Goal: Task Accomplishment & Management: Manage account settings

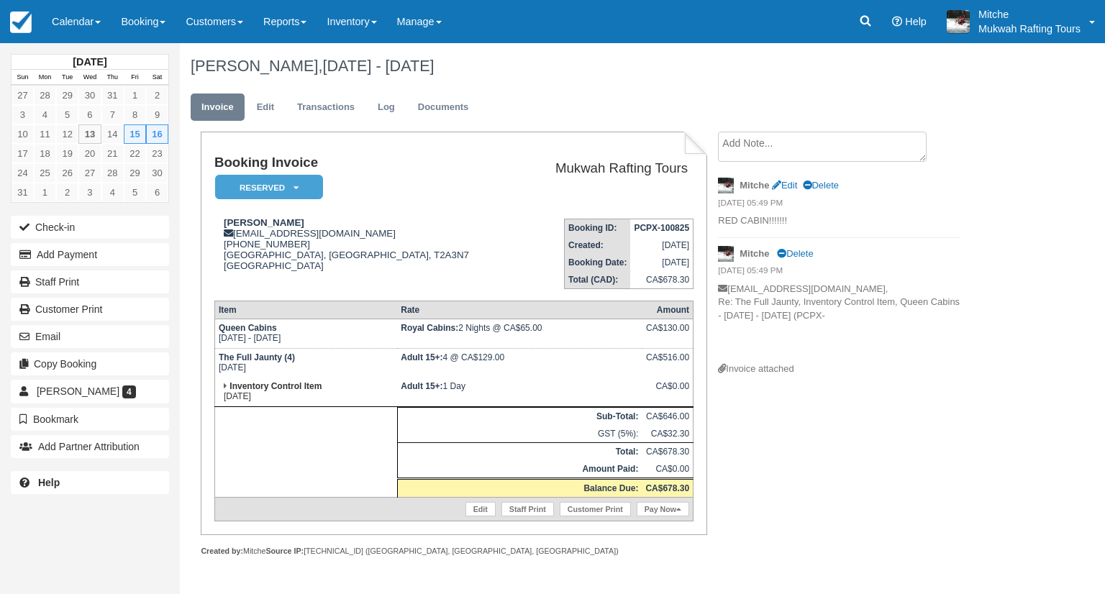
click at [613, 65] on h1 "Ronda Cornell, Aug 15 - Aug 17 2025" at bounding box center [594, 66] width 807 height 17
click at [25, 24] on img at bounding box center [21, 23] width 22 height 22
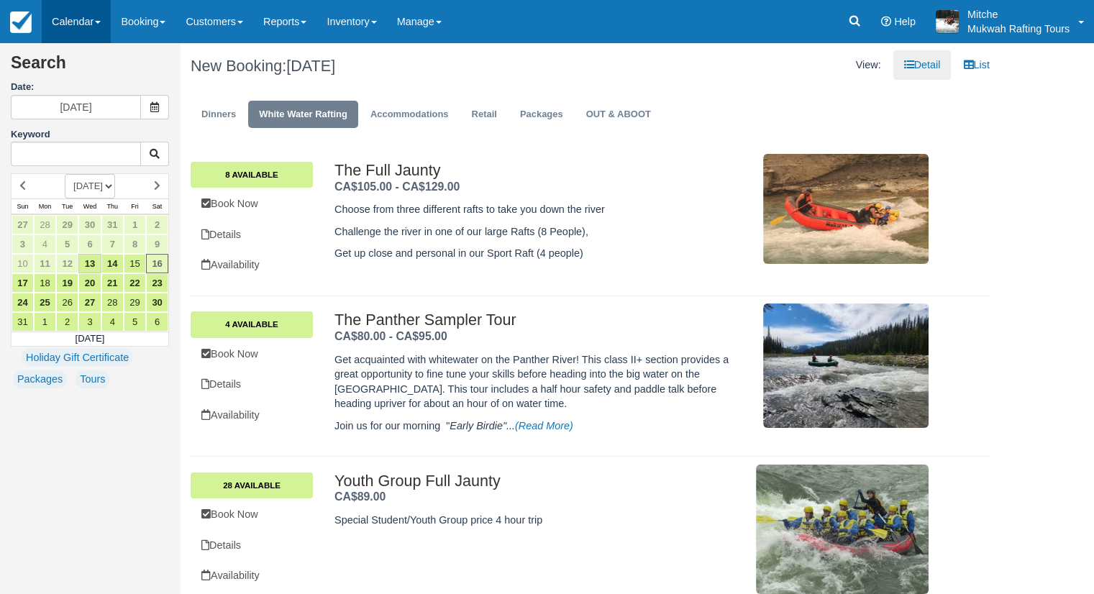
click at [74, 24] on link "Calendar" at bounding box center [76, 21] width 69 height 43
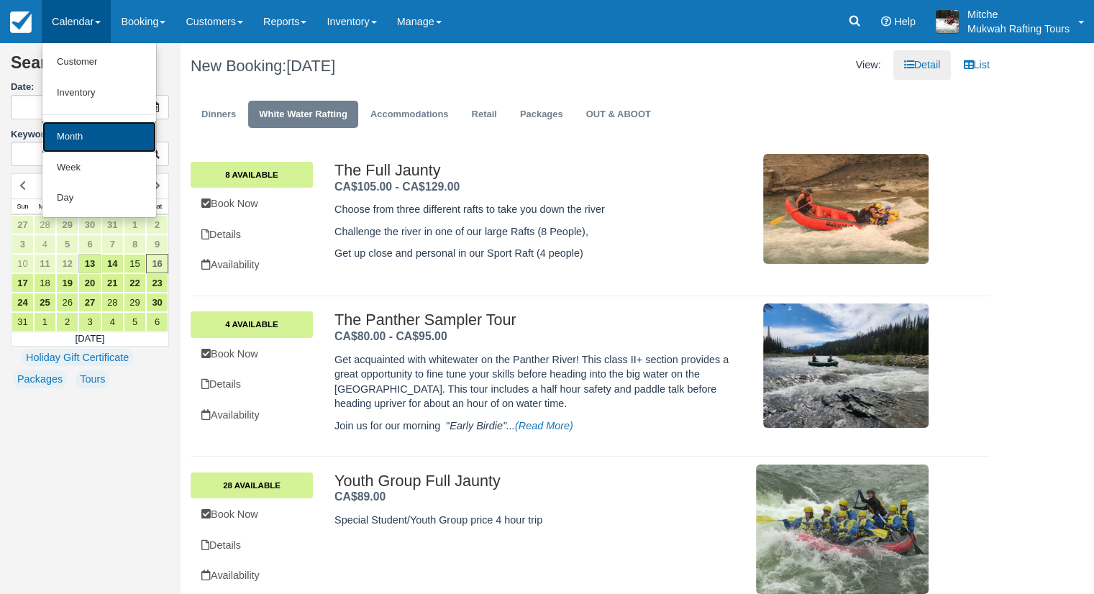
click at [69, 129] on link "Month" at bounding box center [99, 137] width 114 height 31
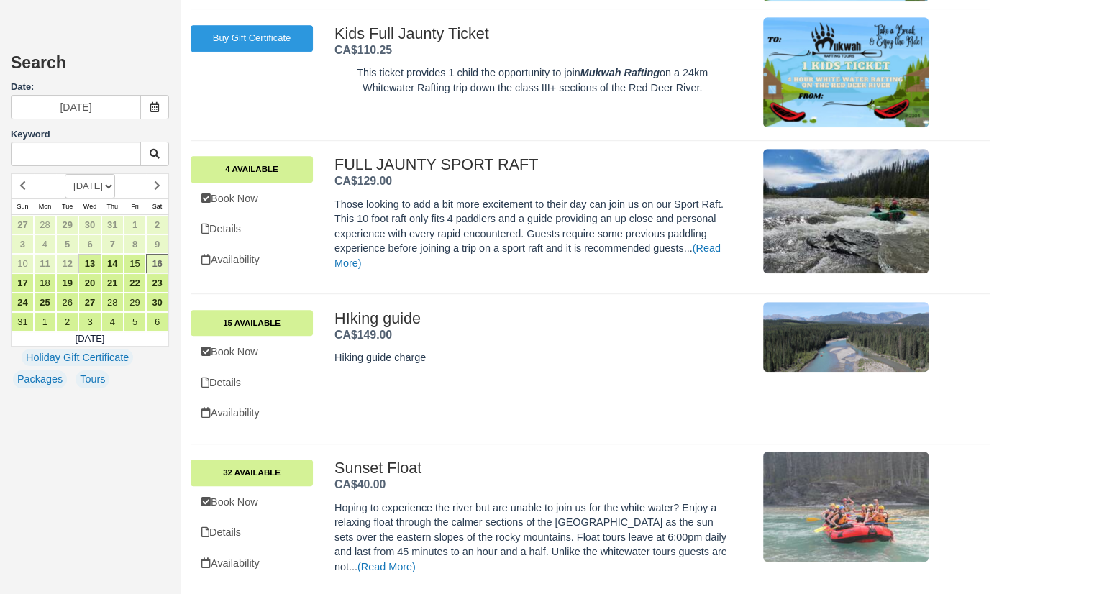
scroll to position [880, 0]
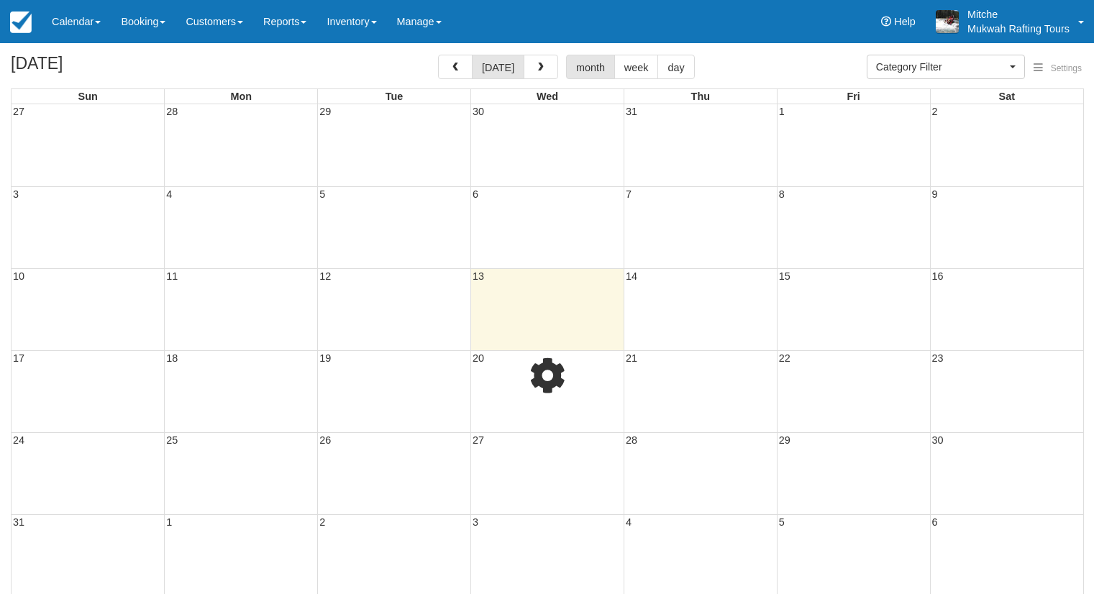
select select
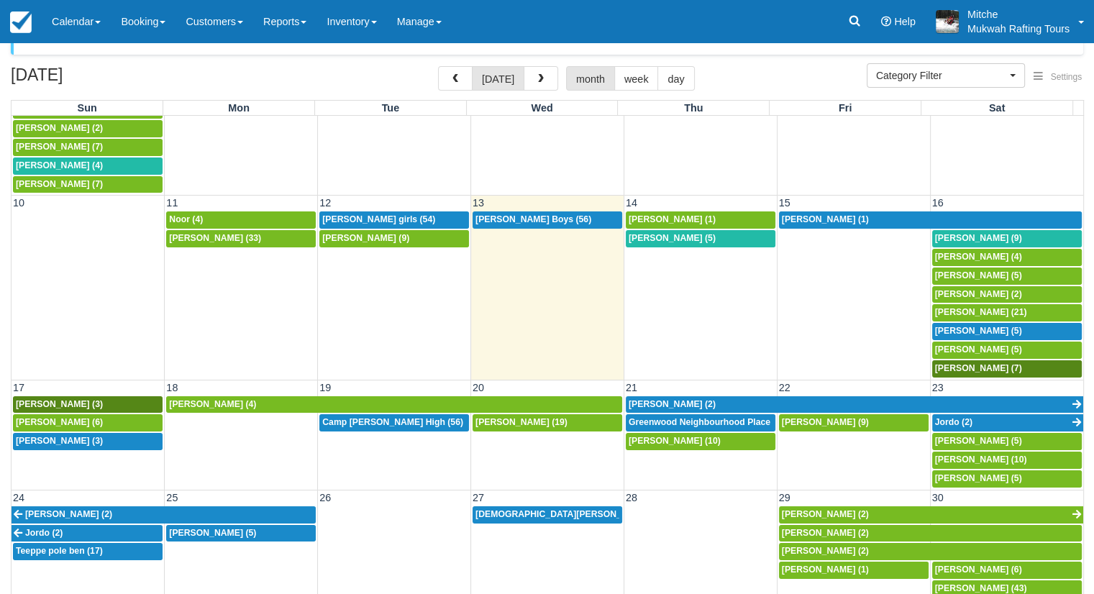
scroll to position [55, 0]
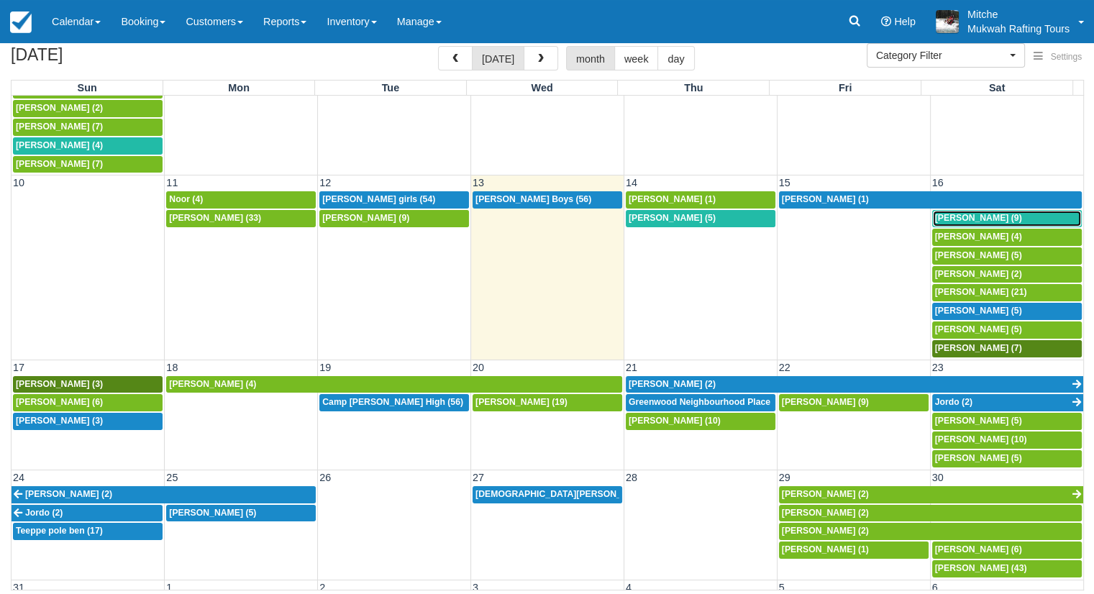
click at [946, 213] on span "Alisa Wurz (9)" at bounding box center [978, 218] width 87 height 10
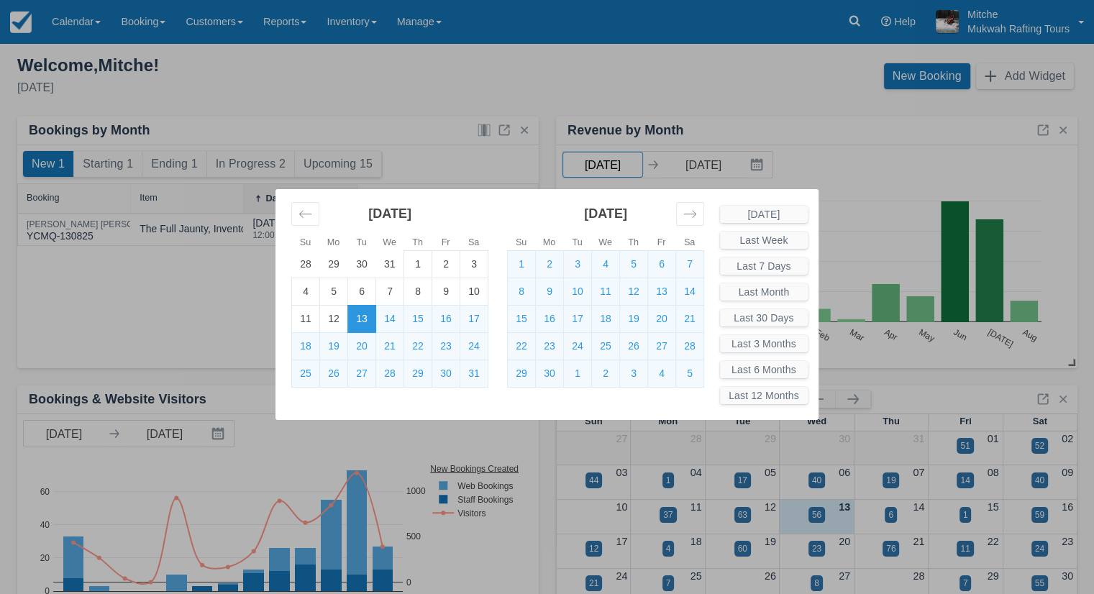
click at [626, 163] on body "Menu Calendar Customer Inventory Month Week Day Booking Daily Manifest Daily Li…" at bounding box center [547, 297] width 1094 height 594
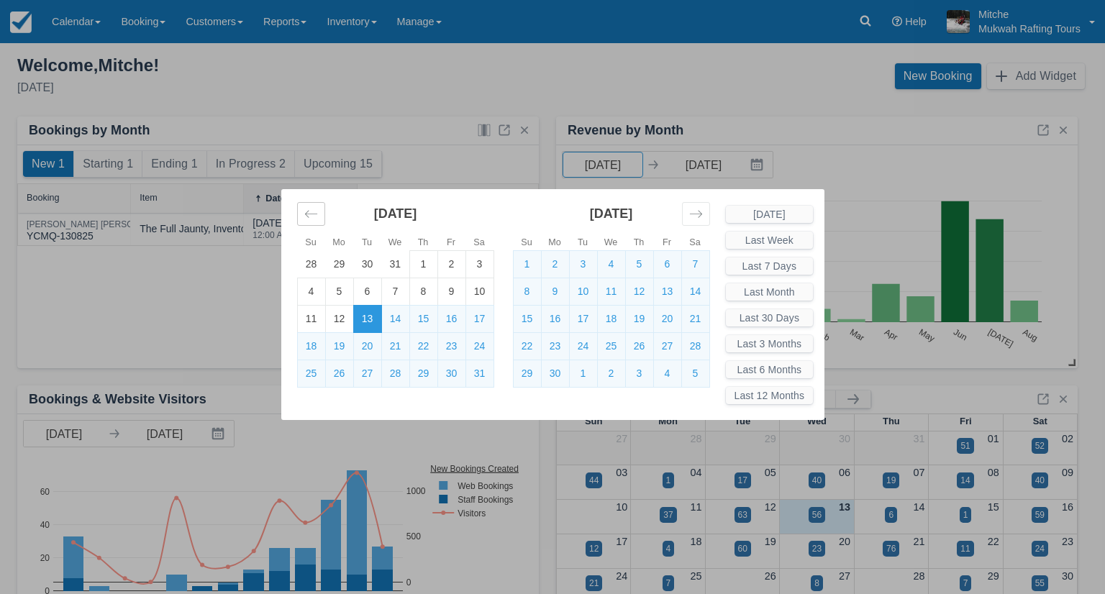
click at [316, 212] on icon "Move backward to switch to the previous month." at bounding box center [311, 214] width 14 height 14
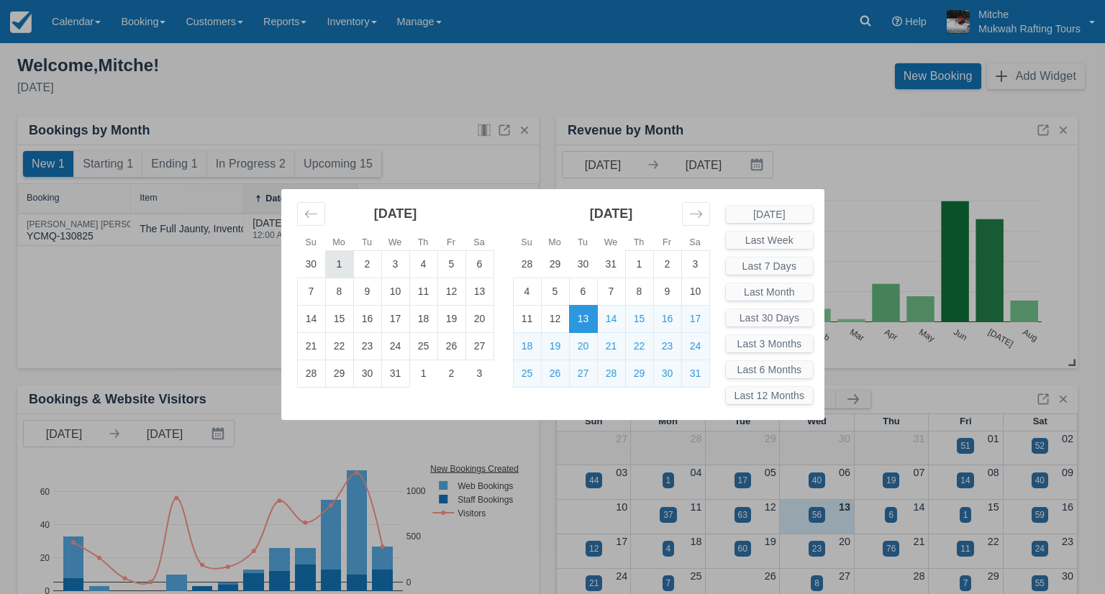
click at [340, 271] on td "1" at bounding box center [339, 263] width 28 height 27
type input "[DATE]"
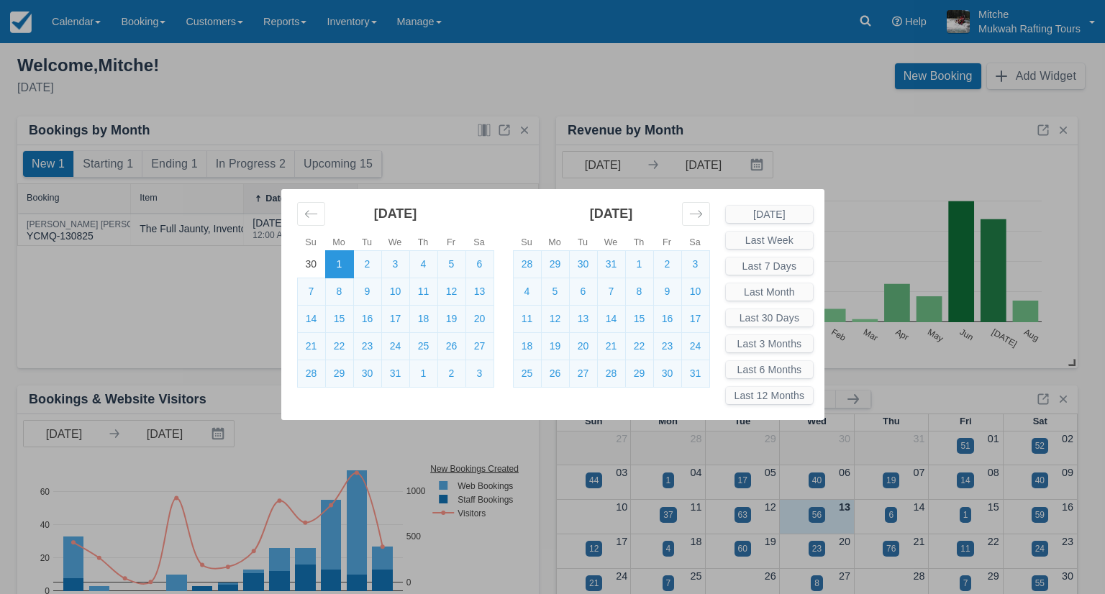
click at [664, 69] on div "Su Mo Tu We Th Fr Sa Su Mo Tu We Th Fr Sa [DATE] 26 27 28 29 30 31 1 2 3 4 5 6 …" at bounding box center [552, 297] width 1105 height 594
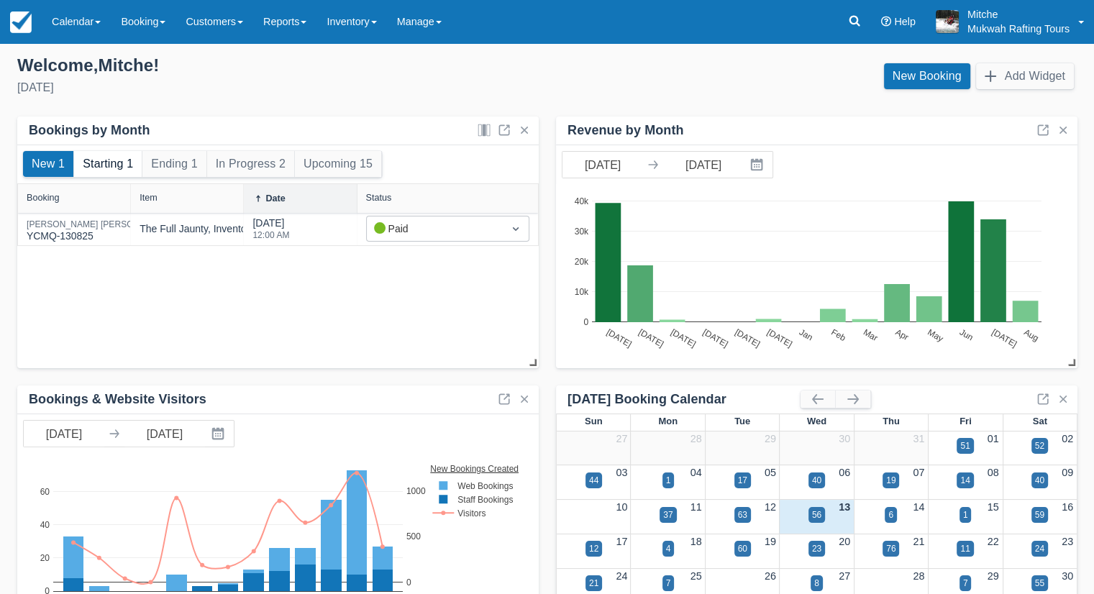
click at [97, 164] on button "Starting 1" at bounding box center [108, 164] width 68 height 26
click at [166, 166] on button "Ending 1" at bounding box center [173, 164] width 63 height 26
click at [260, 165] on button "In Progress 2" at bounding box center [250, 164] width 87 height 26
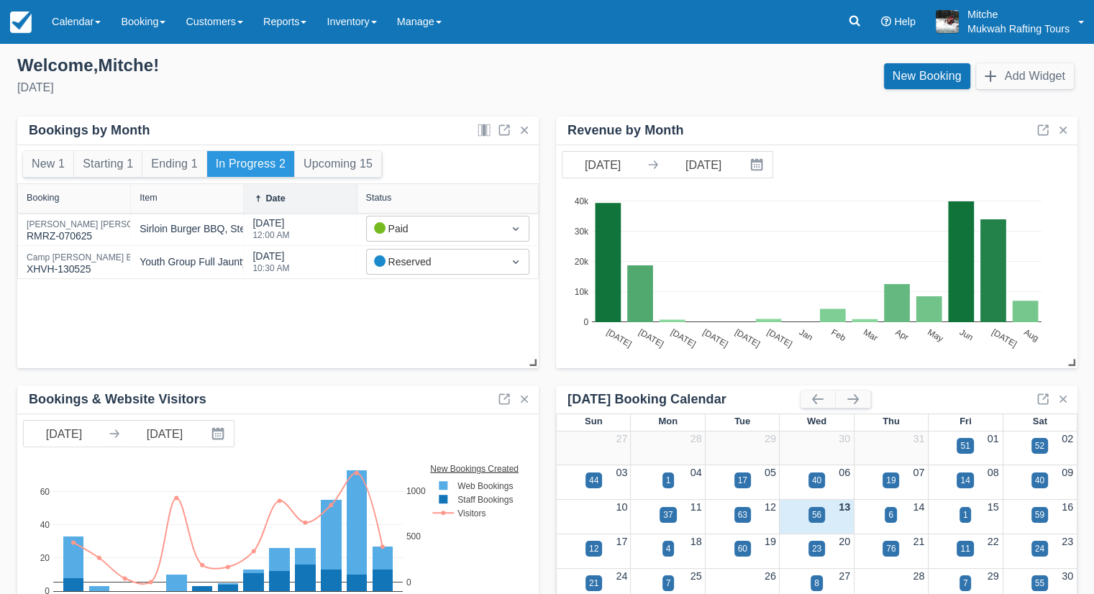
click at [260, 165] on button "In Progress 2" at bounding box center [250, 164] width 87 height 26
click at [380, 165] on button "Upcoming 15" at bounding box center [338, 164] width 86 height 26
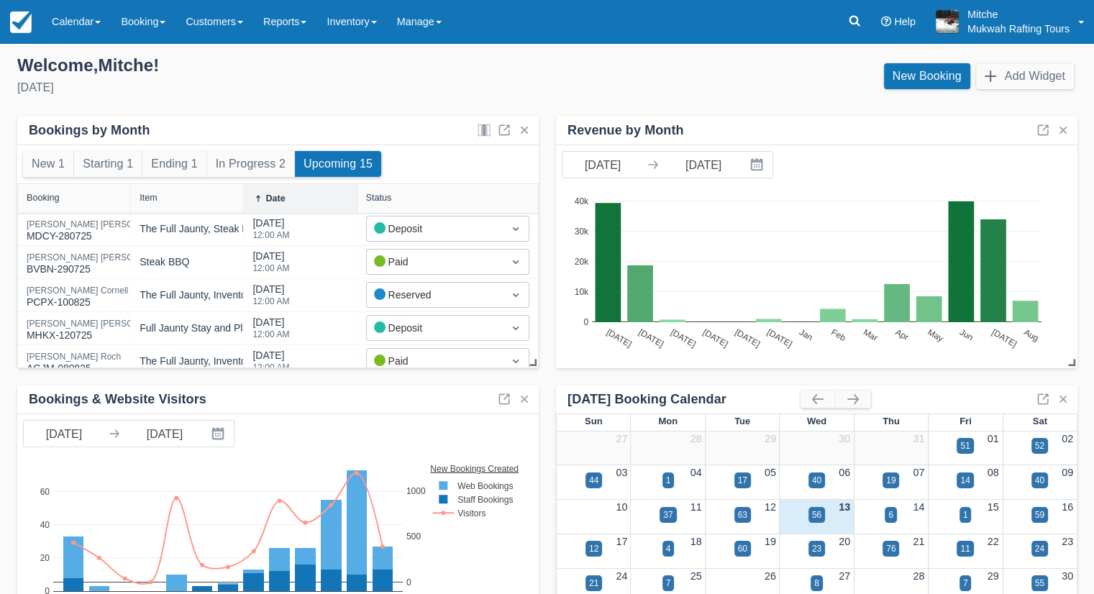
click at [265, 88] on div "[DATE]" at bounding box center [276, 87] width 518 height 17
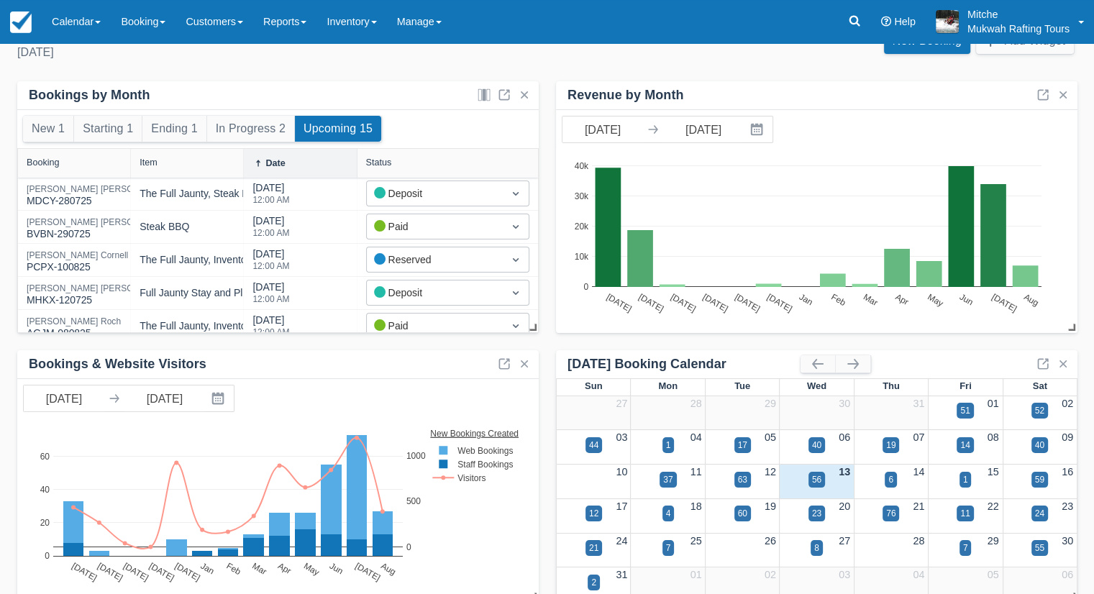
scroll to position [55, 0]
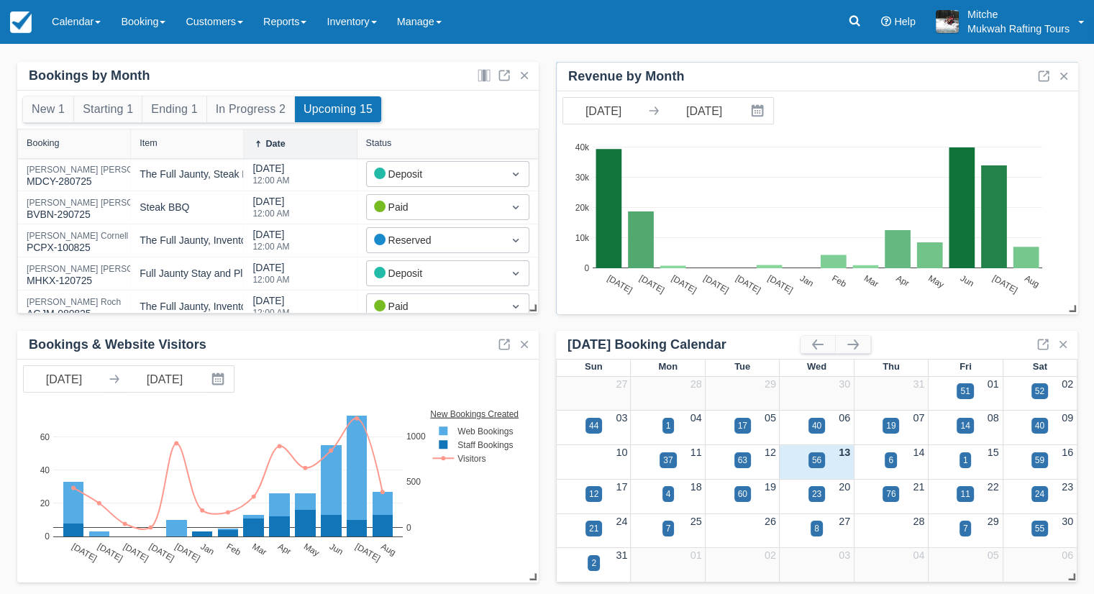
click at [726, 79] on div "Revenue by Month" at bounding box center [817, 77] width 521 height 29
